Goal: Use online tool/utility: Utilize a website feature to perform a specific function

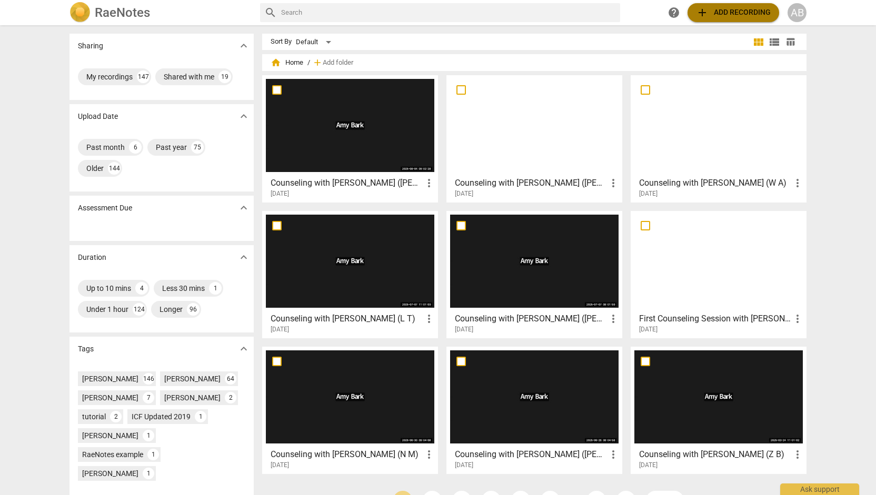
click at [746, 15] on span "add Add recording" at bounding box center [733, 12] width 75 height 13
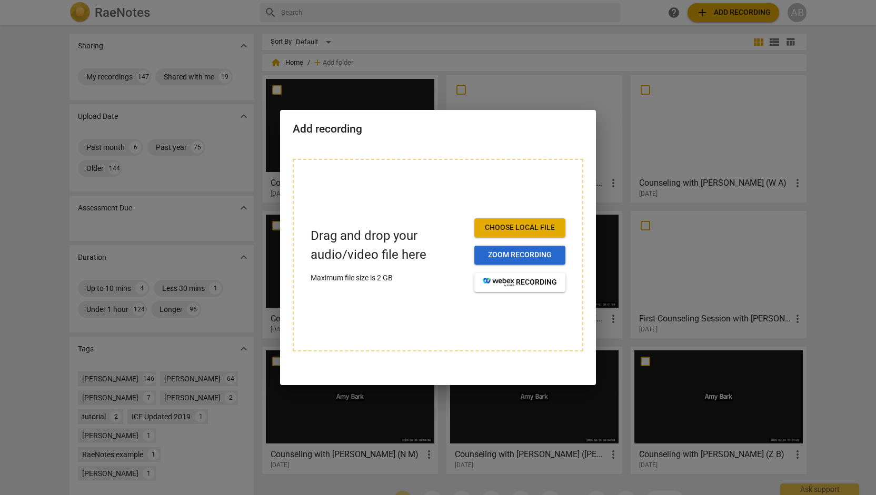
click at [521, 260] on span "Zoom recording" at bounding box center [520, 255] width 74 height 11
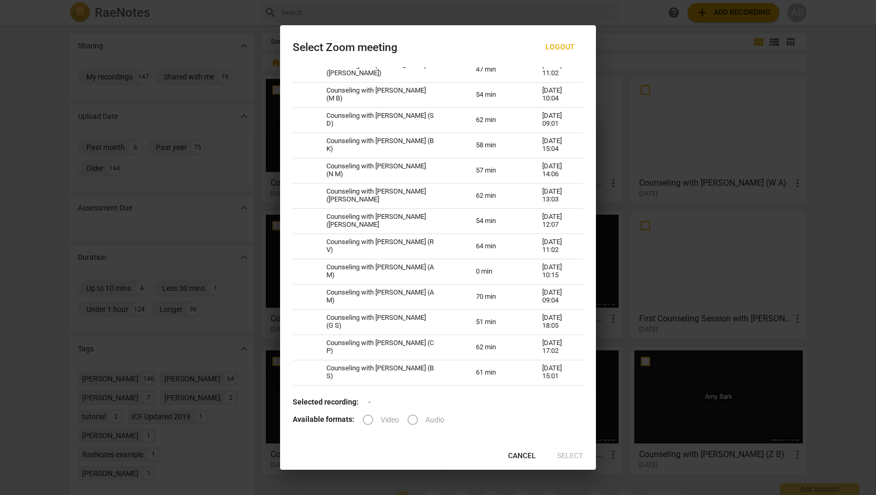
scroll to position [585, 0]
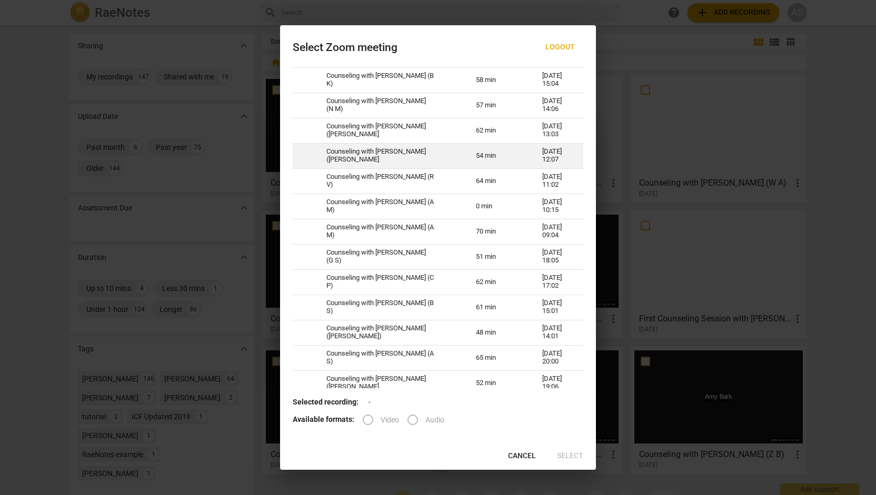
click at [465, 160] on td "54 min" at bounding box center [496, 155] width 66 height 25
radio input "true"
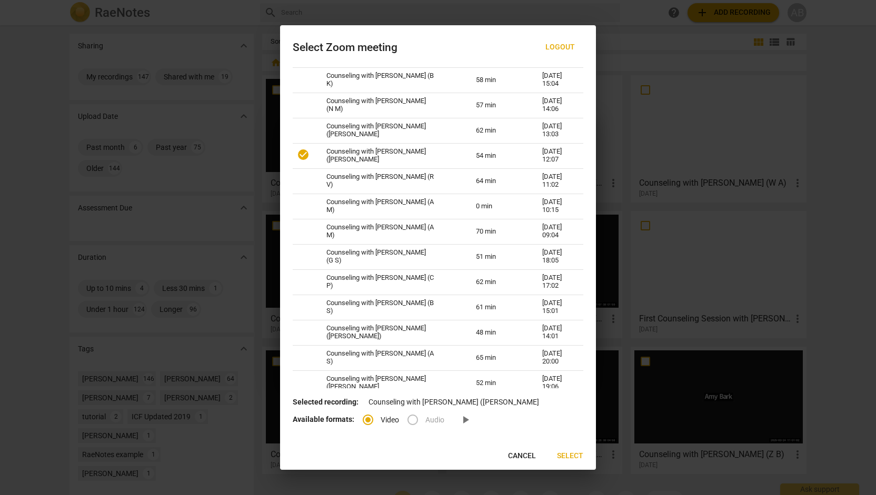
click at [567, 453] on span "Select" at bounding box center [570, 456] width 26 height 11
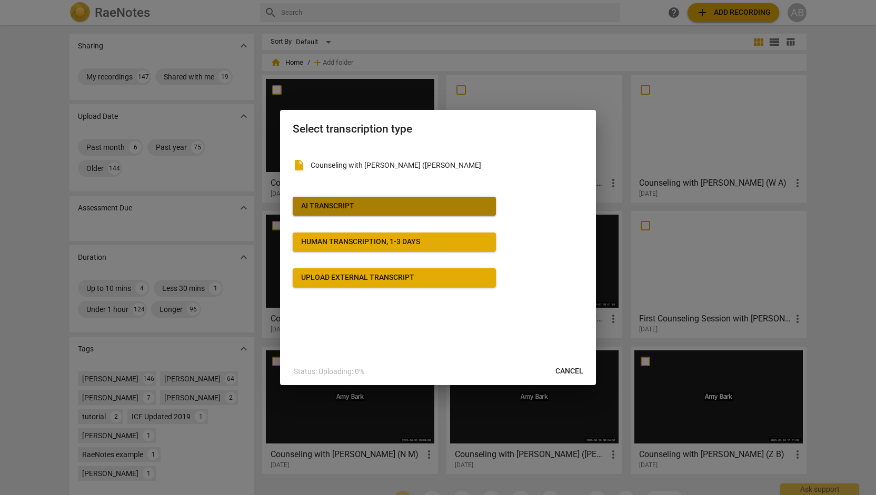
click at [429, 205] on span "AI Transcript" at bounding box center [394, 206] width 186 height 11
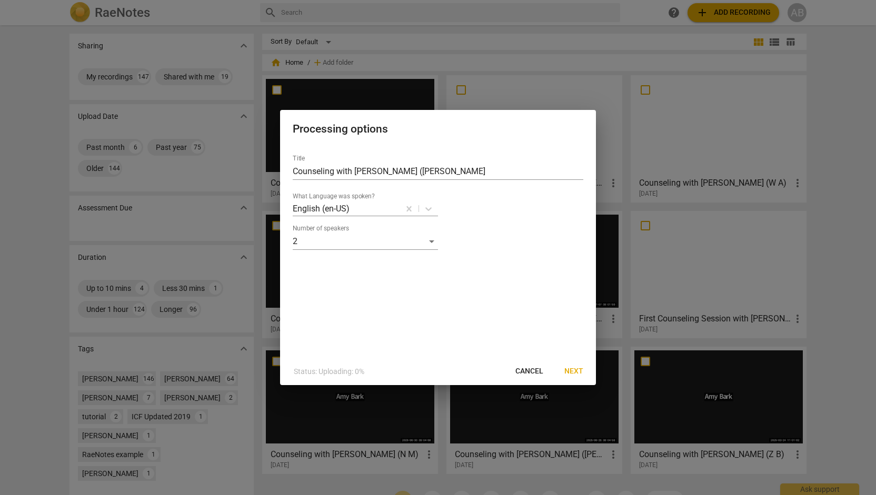
click at [576, 372] on span "Next" at bounding box center [573, 371] width 19 height 11
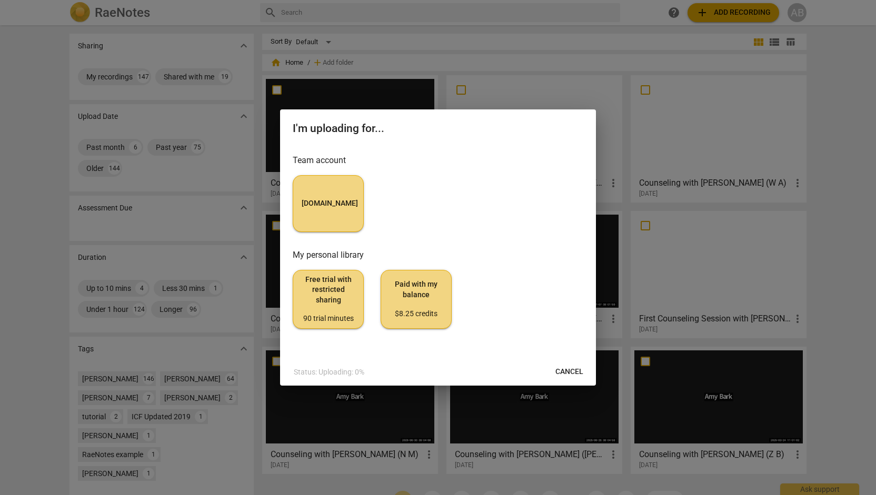
click at [342, 217] on button "MyCounselor.Online" at bounding box center [328, 203] width 71 height 57
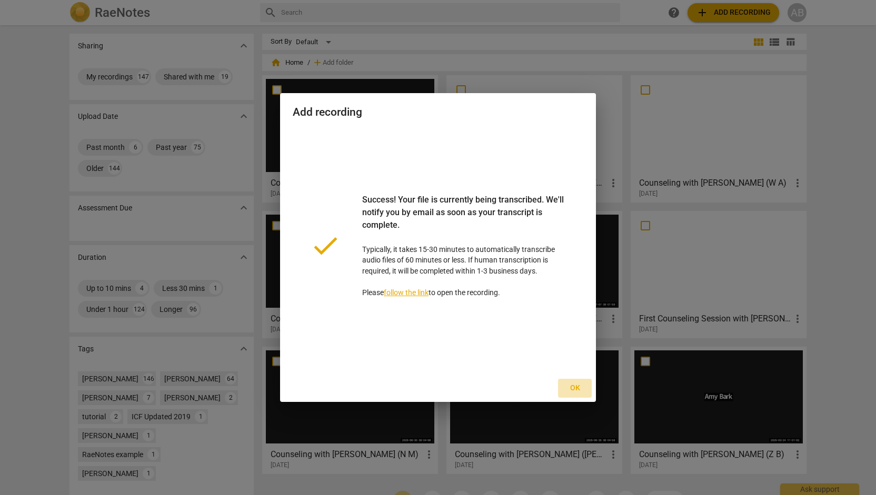
click at [571, 394] on button "Ok" at bounding box center [575, 388] width 34 height 19
